Goal: Task Accomplishment & Management: Use online tool/utility

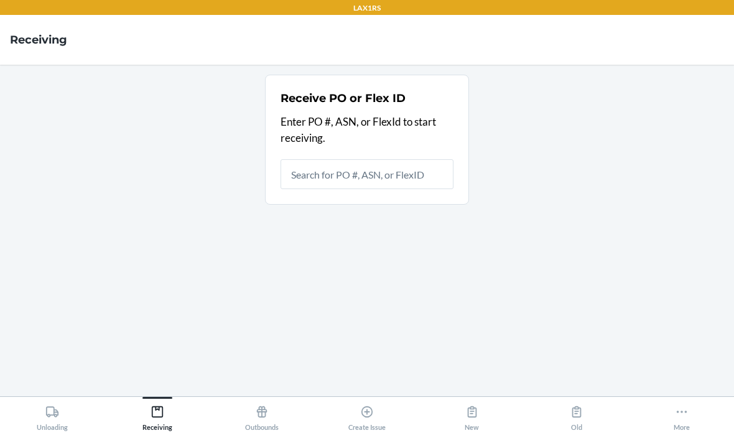
scroll to position [50, 0]
click at [371, 159] on input "text" at bounding box center [367, 174] width 173 height 30
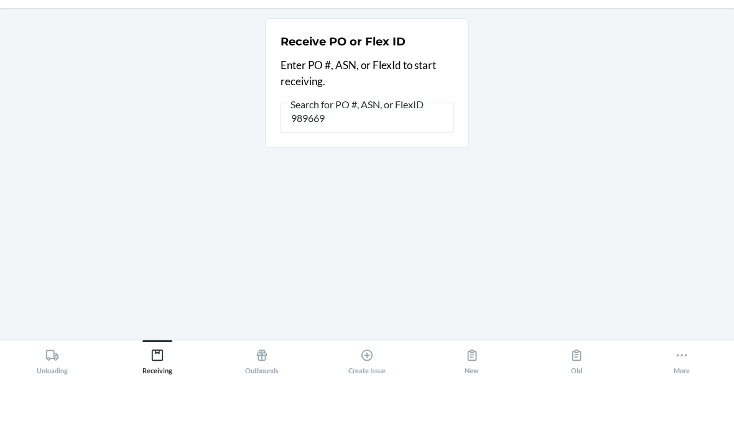
type input "9896691"
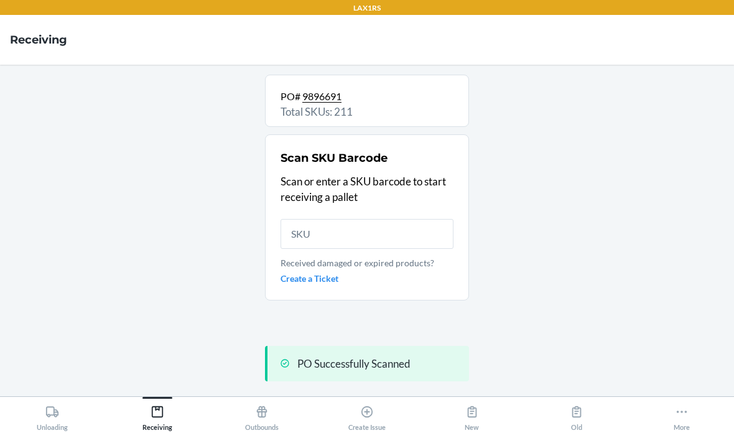
click at [332, 219] on input "text" at bounding box center [367, 234] width 173 height 30
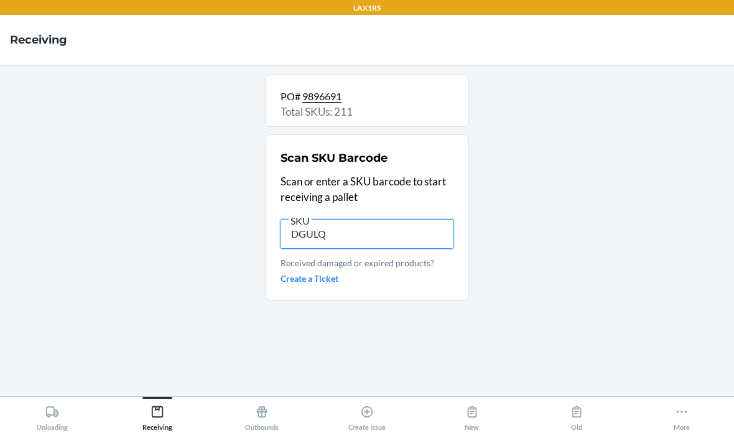
click at [391, 219] on input "DGULQ" at bounding box center [367, 234] width 173 height 30
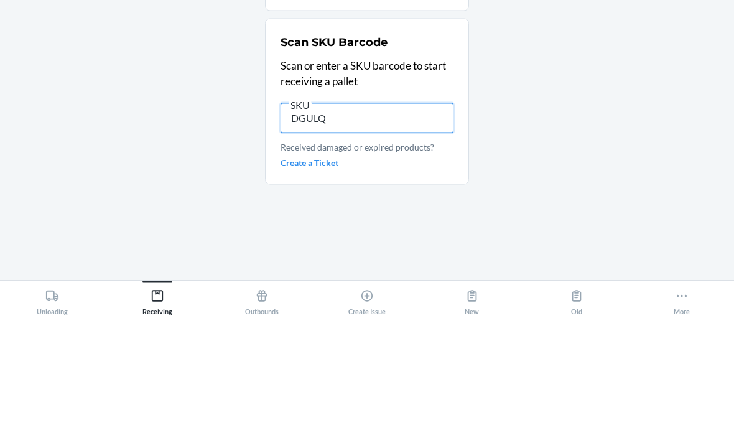
click at [430, 219] on input "DGULQ" at bounding box center [367, 234] width 173 height 30
type input "DGULQ34QWTT"
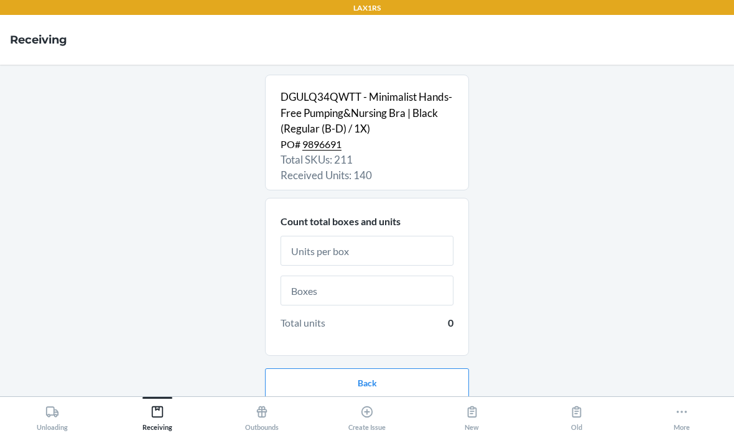
click at [372, 236] on input "text" at bounding box center [367, 251] width 173 height 30
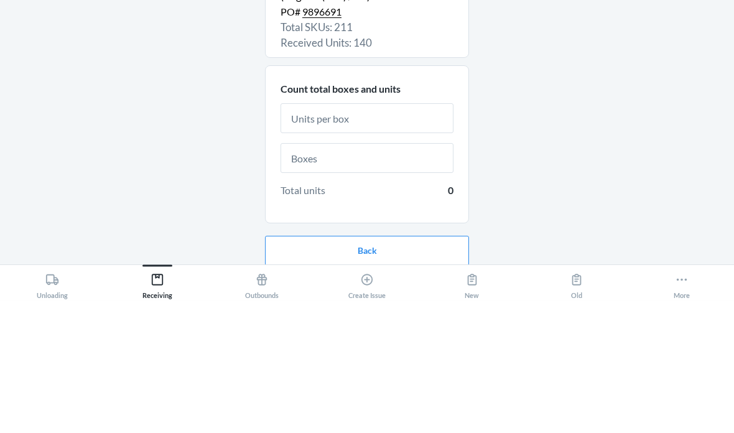
click at [630, 85] on div "DGULQ34QWTT - Minimalist Hands-Free Pumping&Nursing Bra | Black (Regular (B-D) …" at bounding box center [367, 231] width 714 height 312
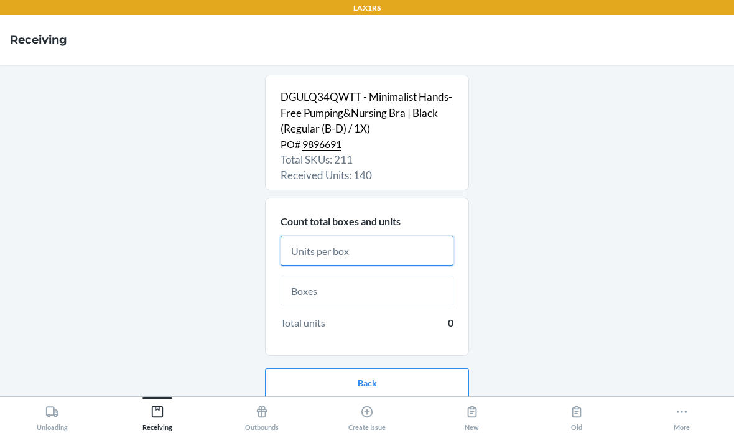
click at [399, 236] on input "text" at bounding box center [367, 251] width 173 height 30
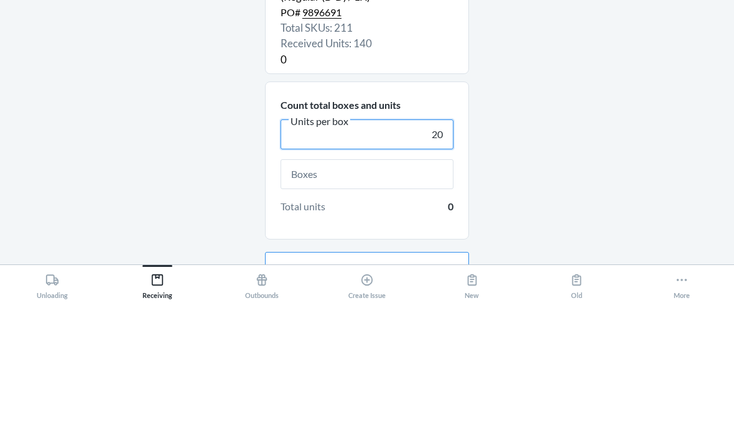
type input "20"
click at [586, 90] on div "DGULQ34QWTT - Minimalist Hands-Free Pumping&Nursing Bra | Black (Regular (B-D) …" at bounding box center [367, 231] width 714 height 312
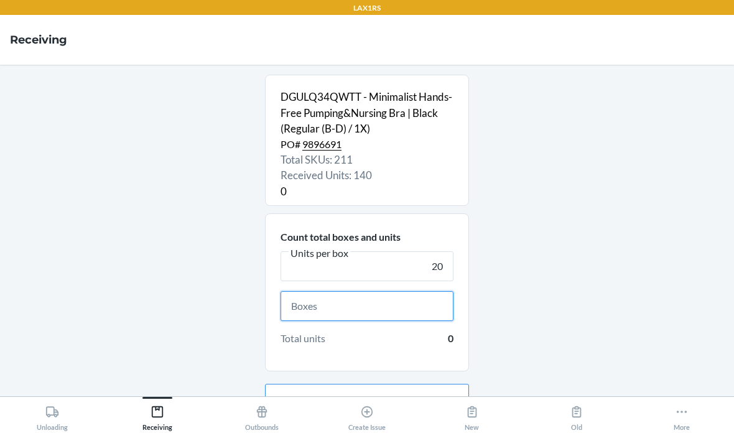
click at [361, 291] on input "text" at bounding box center [367, 306] width 173 height 30
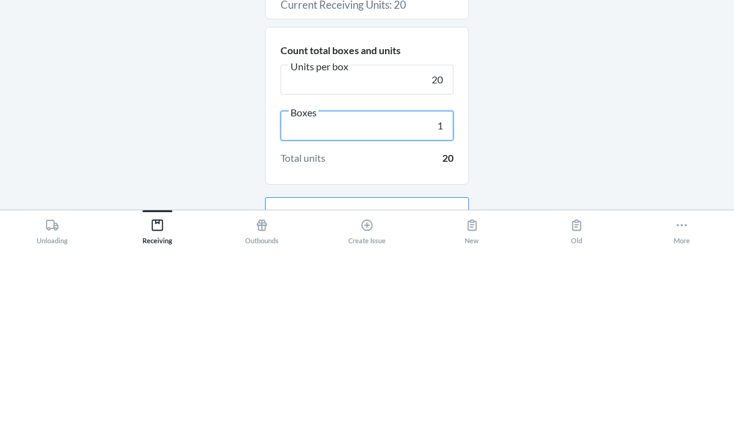
type input "1"
click at [592, 106] on div "DGULQ34QWTT - Minimalist Hands-Free Pumping&Nursing Bra | Black (Regular (B-D) …" at bounding box center [367, 231] width 714 height 312
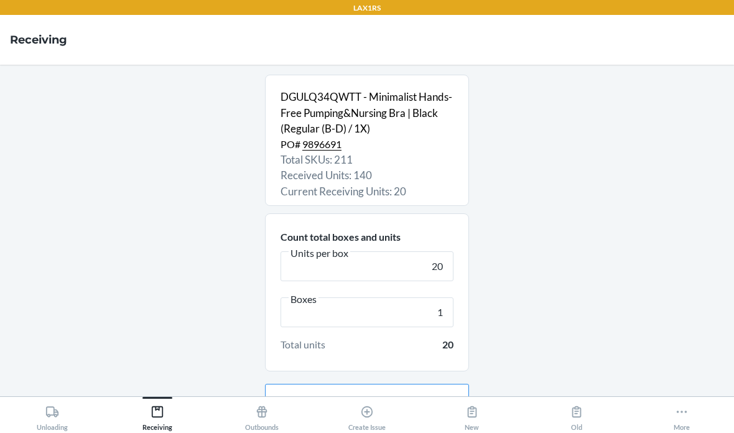
click at [424, 424] on button "Continue" at bounding box center [367, 439] width 204 height 30
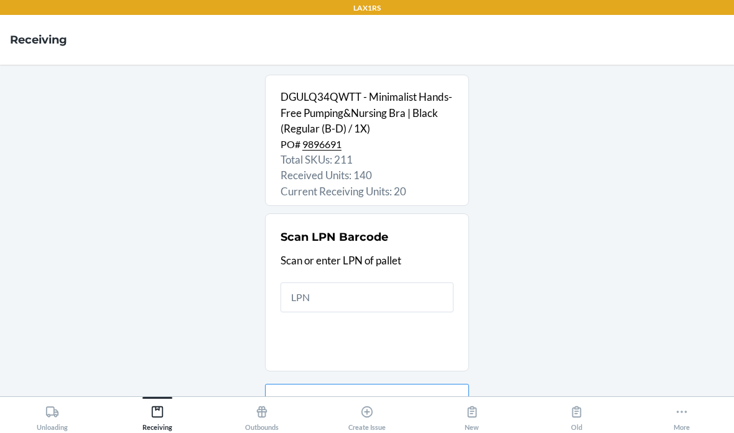
click at [392, 283] on input "text" at bounding box center [367, 298] width 173 height 30
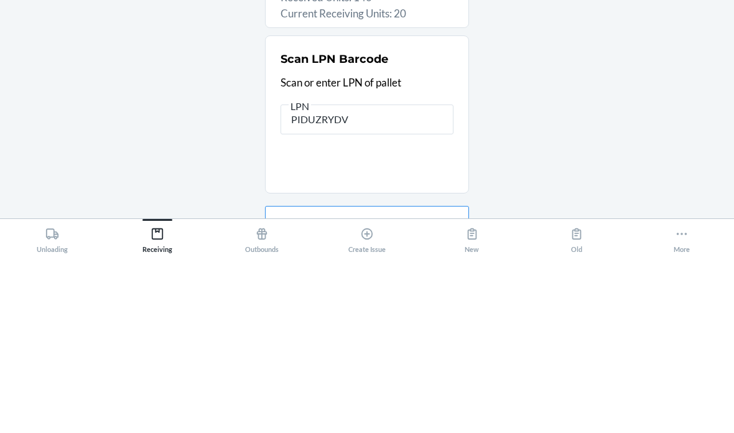
type input "PIDUZRYDVR"
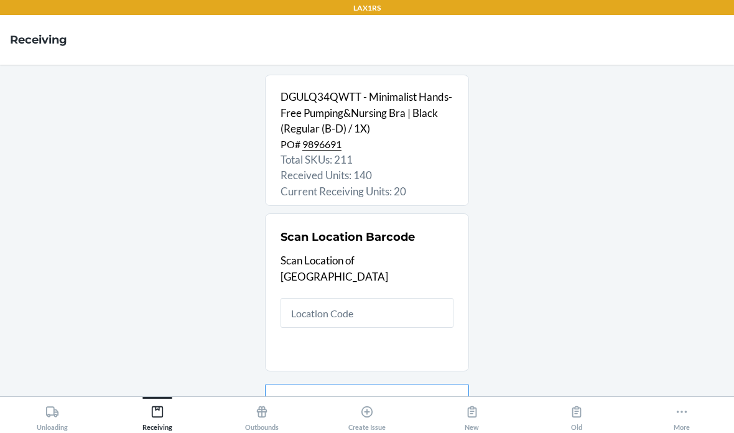
click at [410, 298] on input "text" at bounding box center [367, 313] width 173 height 30
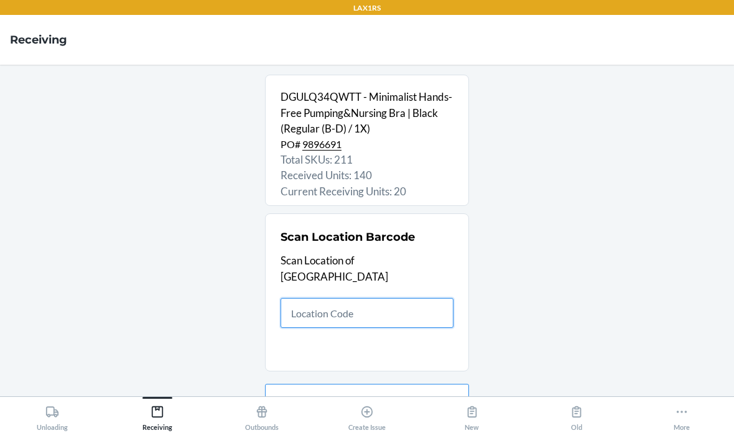
click at [344, 298] on input "text" at bounding box center [367, 313] width 173 height 30
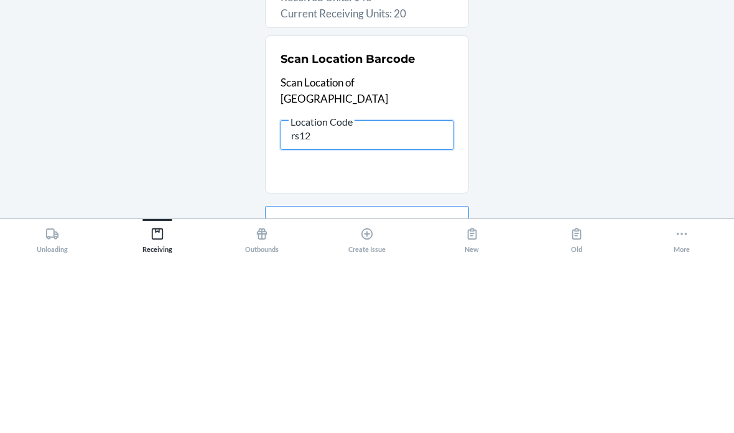
type input "rs120"
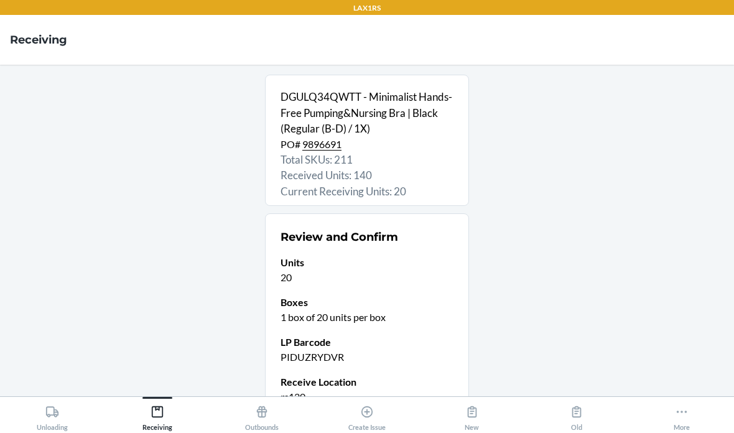
click at [565, 253] on div "DGULQ34QWTT - Minimalist Hands-Free Pumping&Nursing Bra | Black (Regular (B-D) …" at bounding box center [367, 231] width 714 height 312
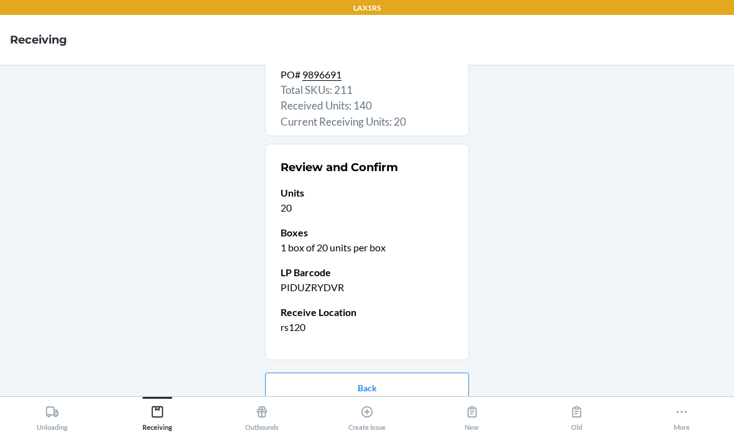
scroll to position [69, 0]
click at [401, 413] on button "Confirm receive" at bounding box center [367, 428] width 204 height 30
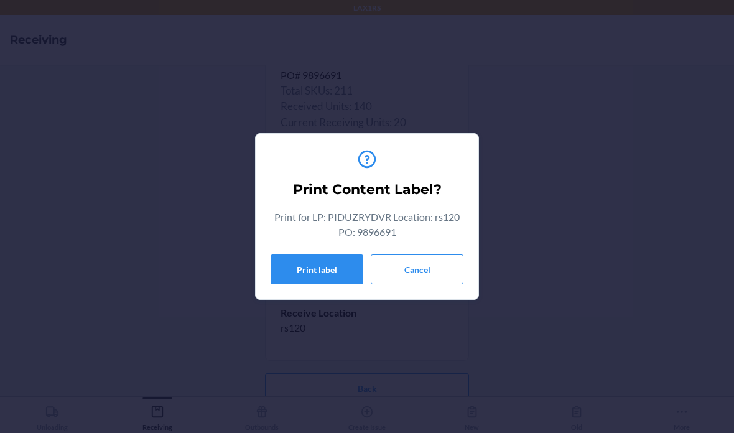
click at [430, 256] on button "Cancel" at bounding box center [417, 270] width 93 height 30
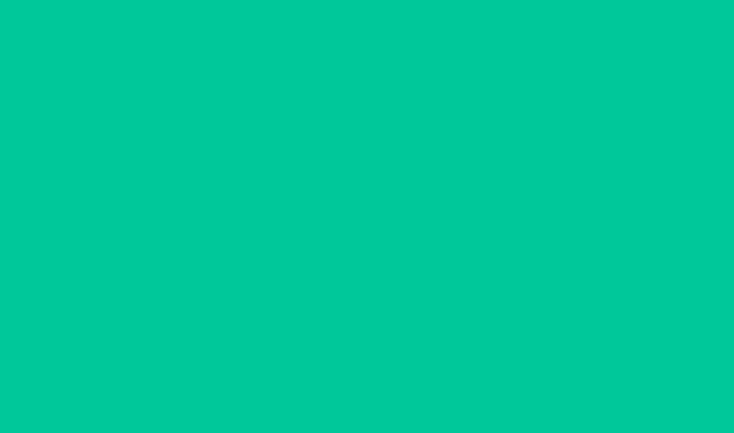
scroll to position [0, 0]
